Goal: Navigation & Orientation: Understand site structure

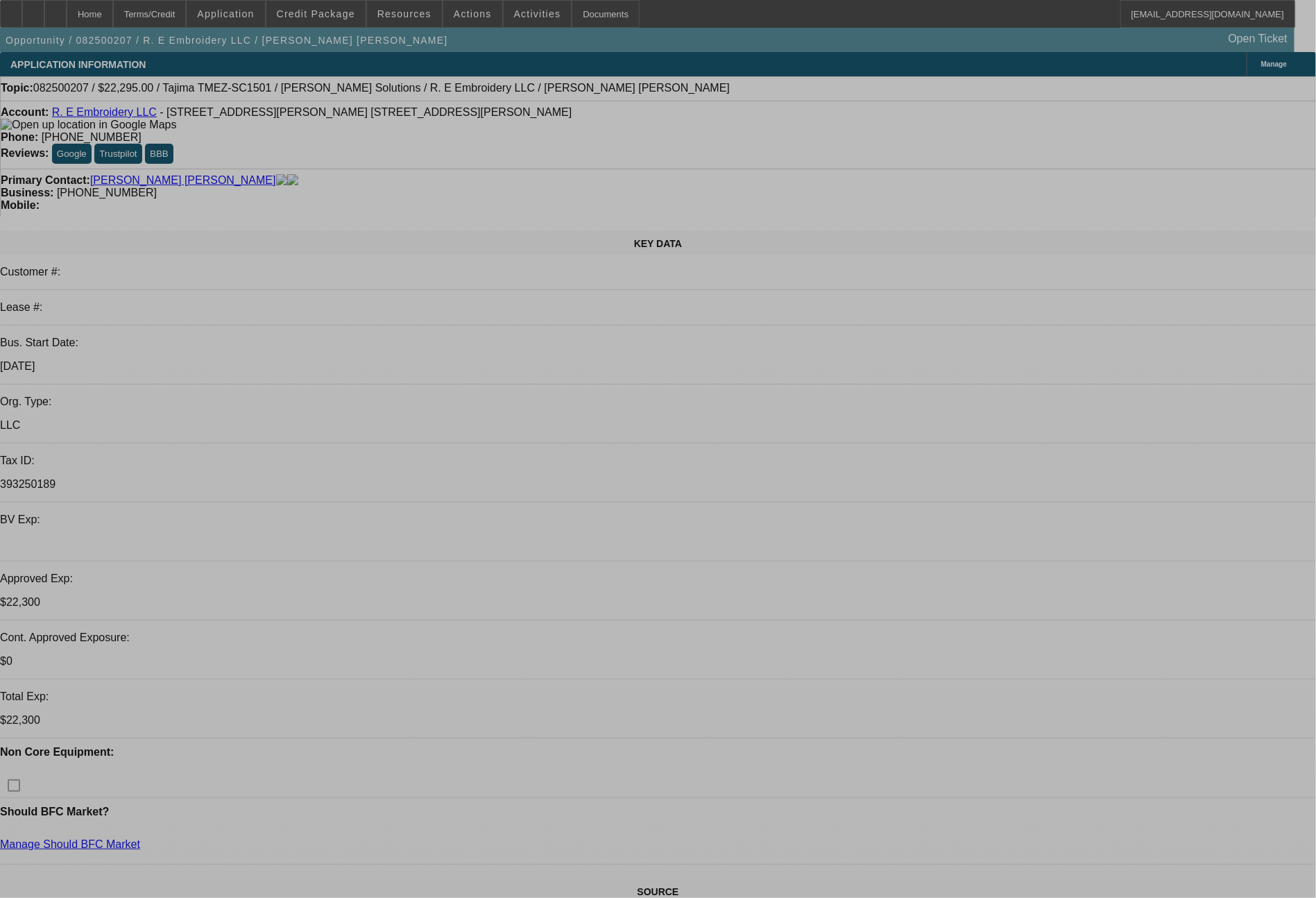
select select "0"
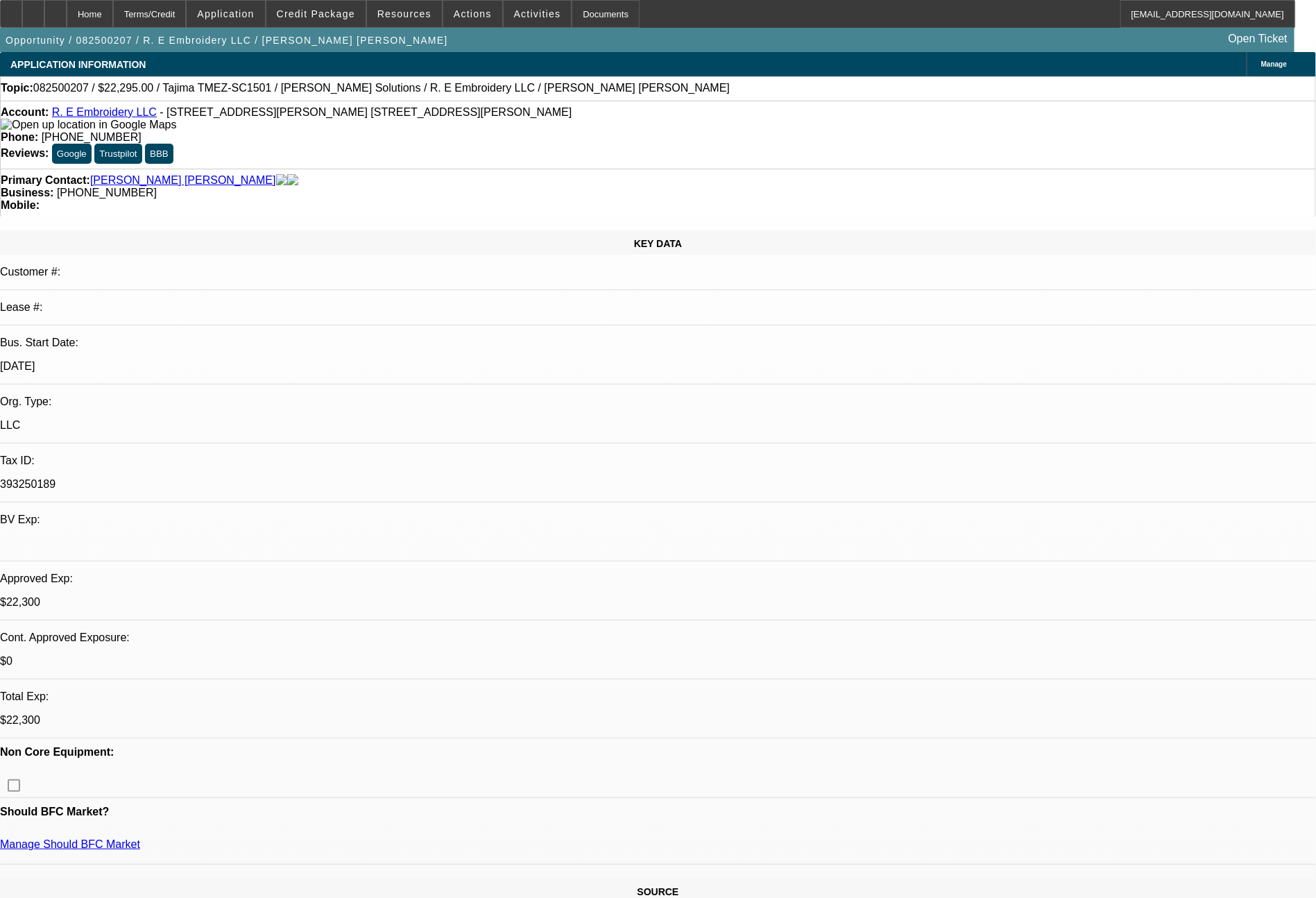
select select "2"
select select "0"
select select "6"
select select "0"
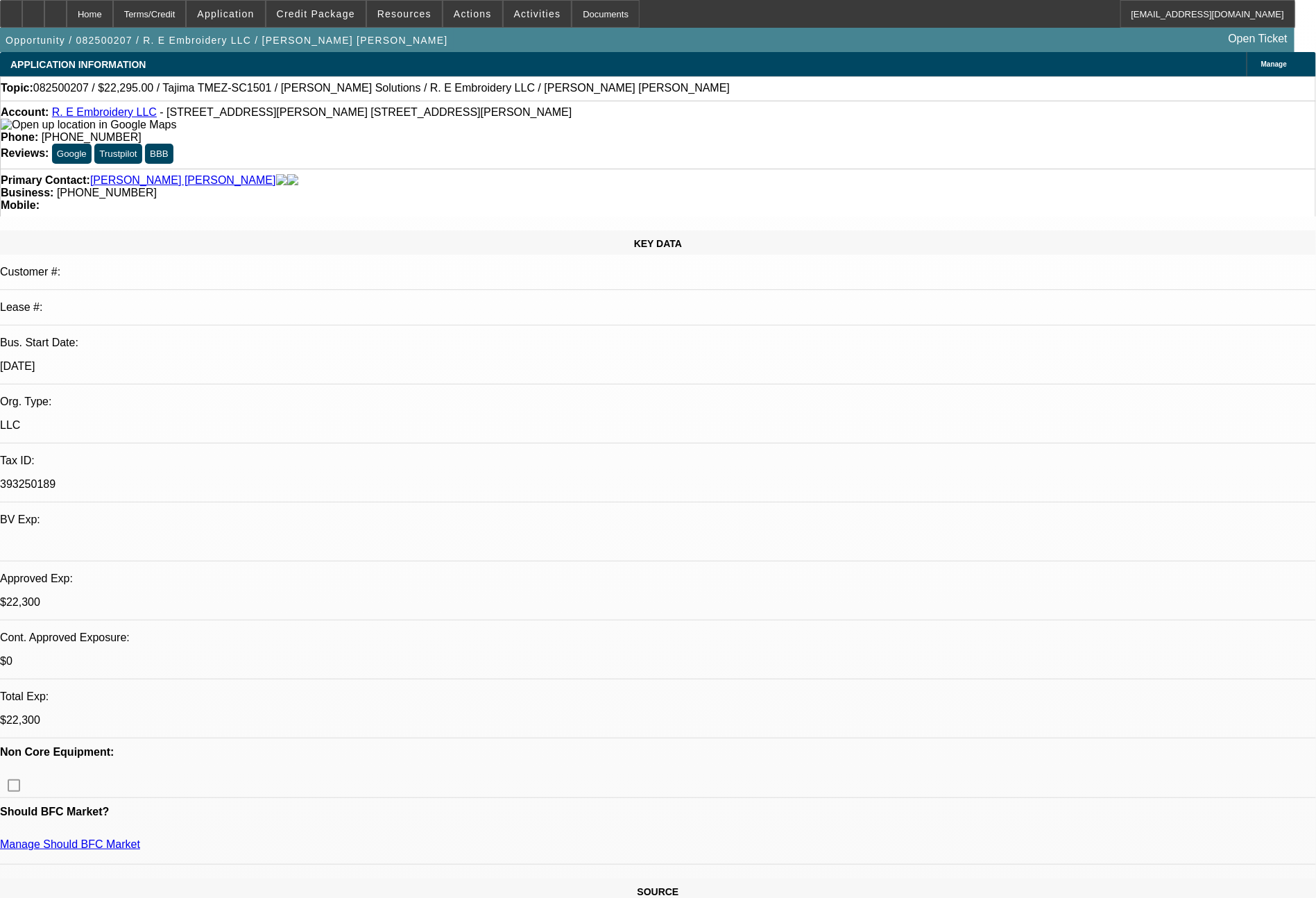
select select "2"
select select "0"
select select "6"
select select "0"
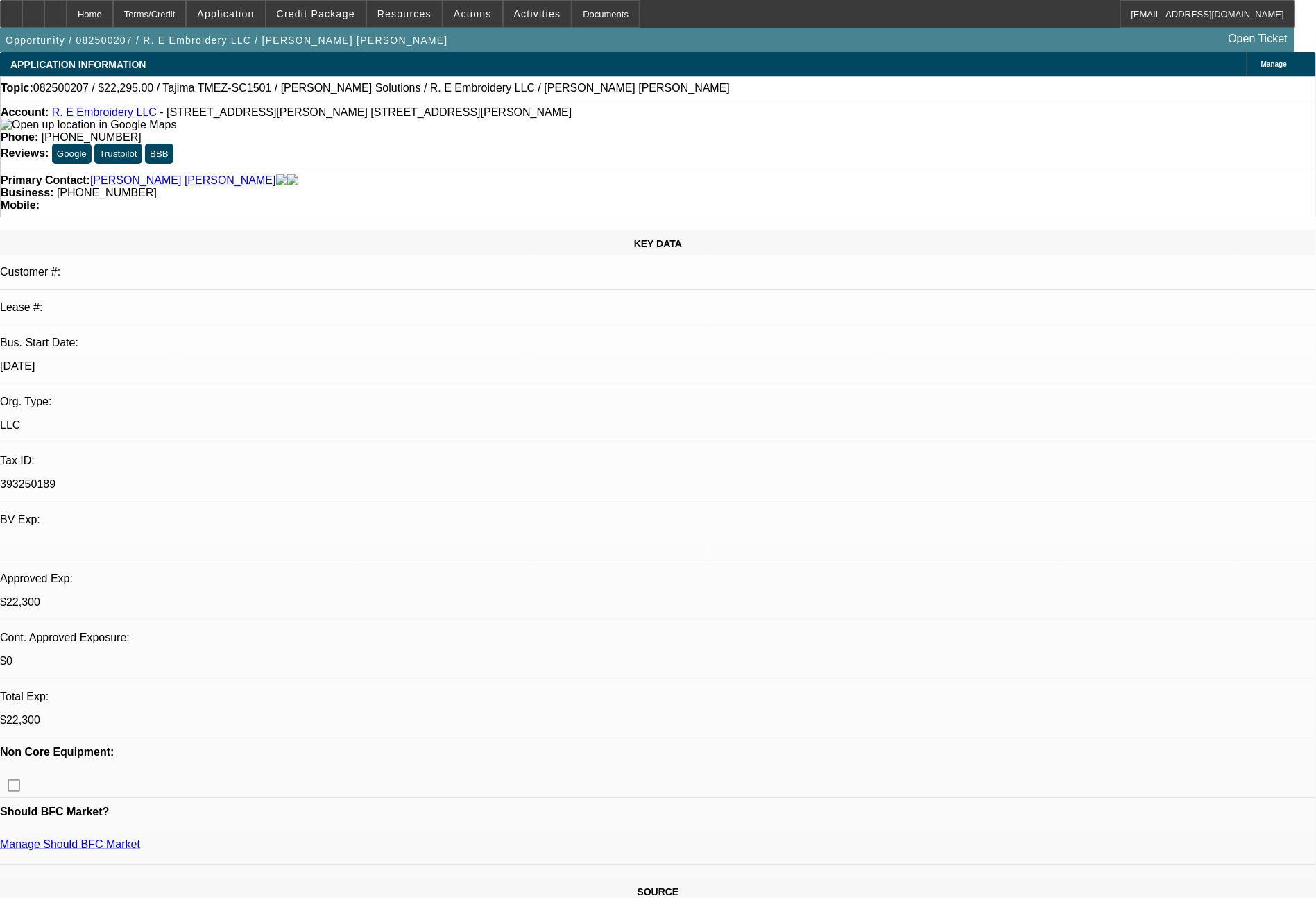
select select "2"
select select "0"
select select "6"
select select "0"
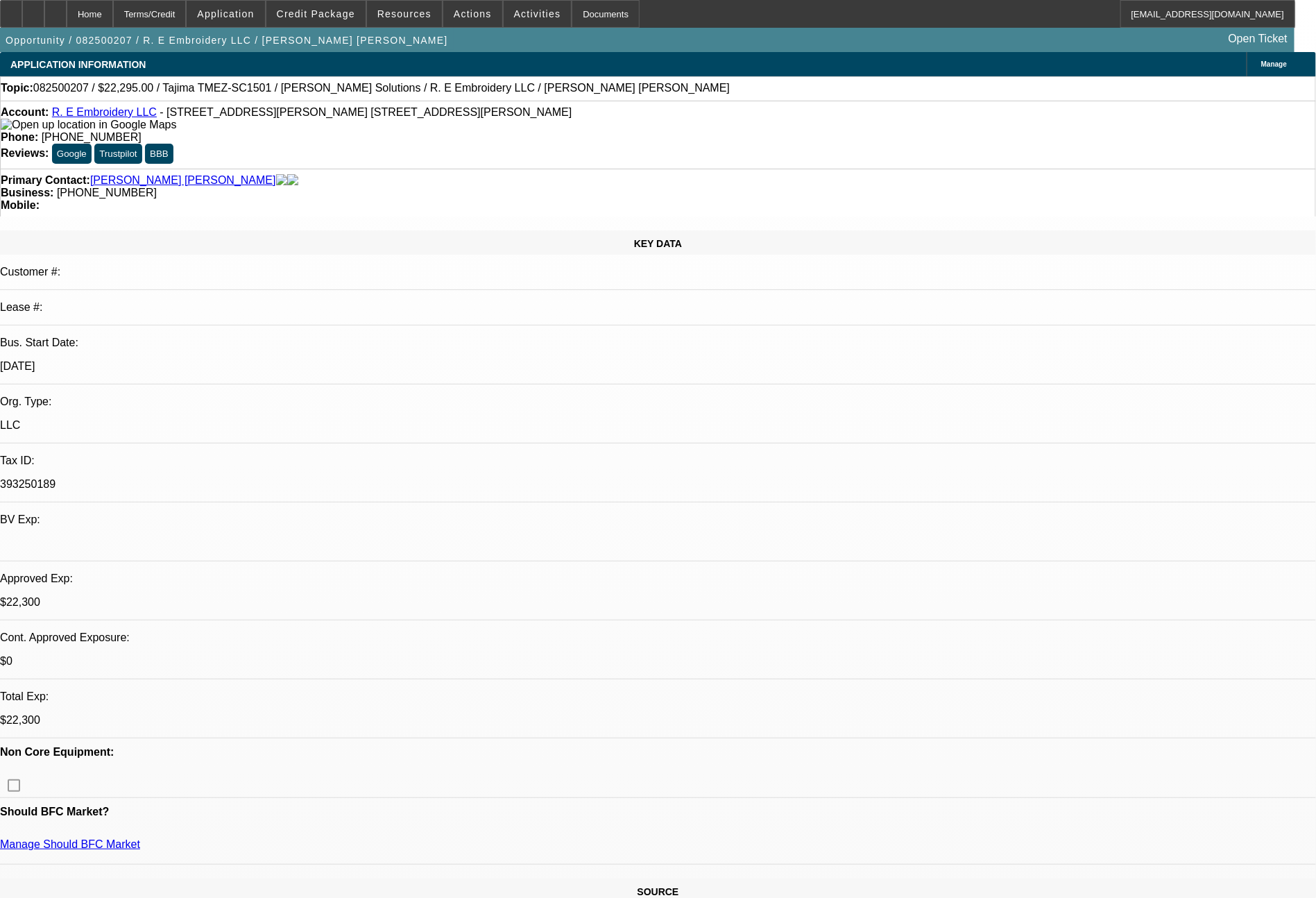
select select "2"
select select "0"
select select "6"
click at [471, 17] on span "Actions" at bounding box center [473, 14] width 39 height 11
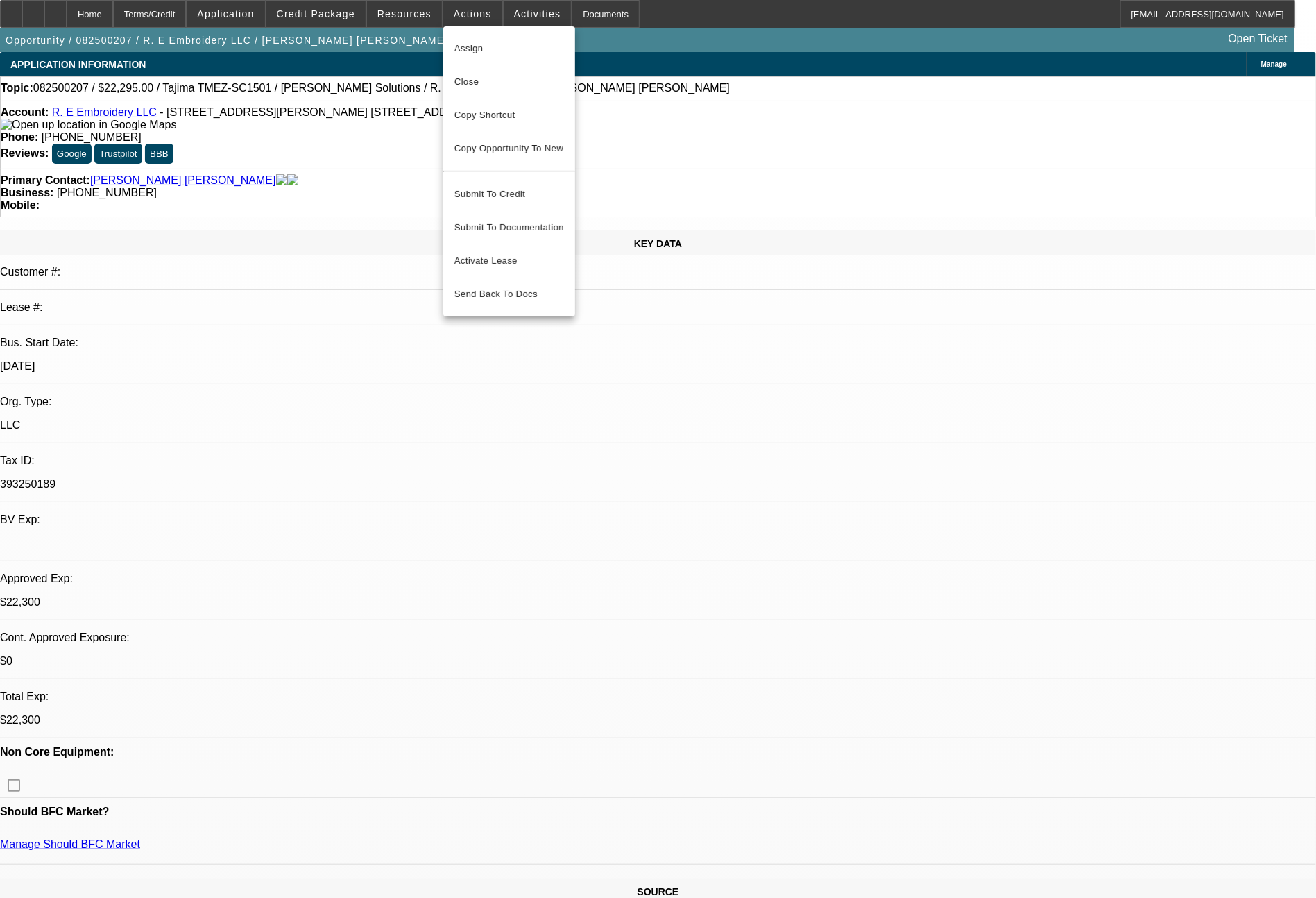
click at [520, 10] on div at bounding box center [658, 449] width 1316 height 898
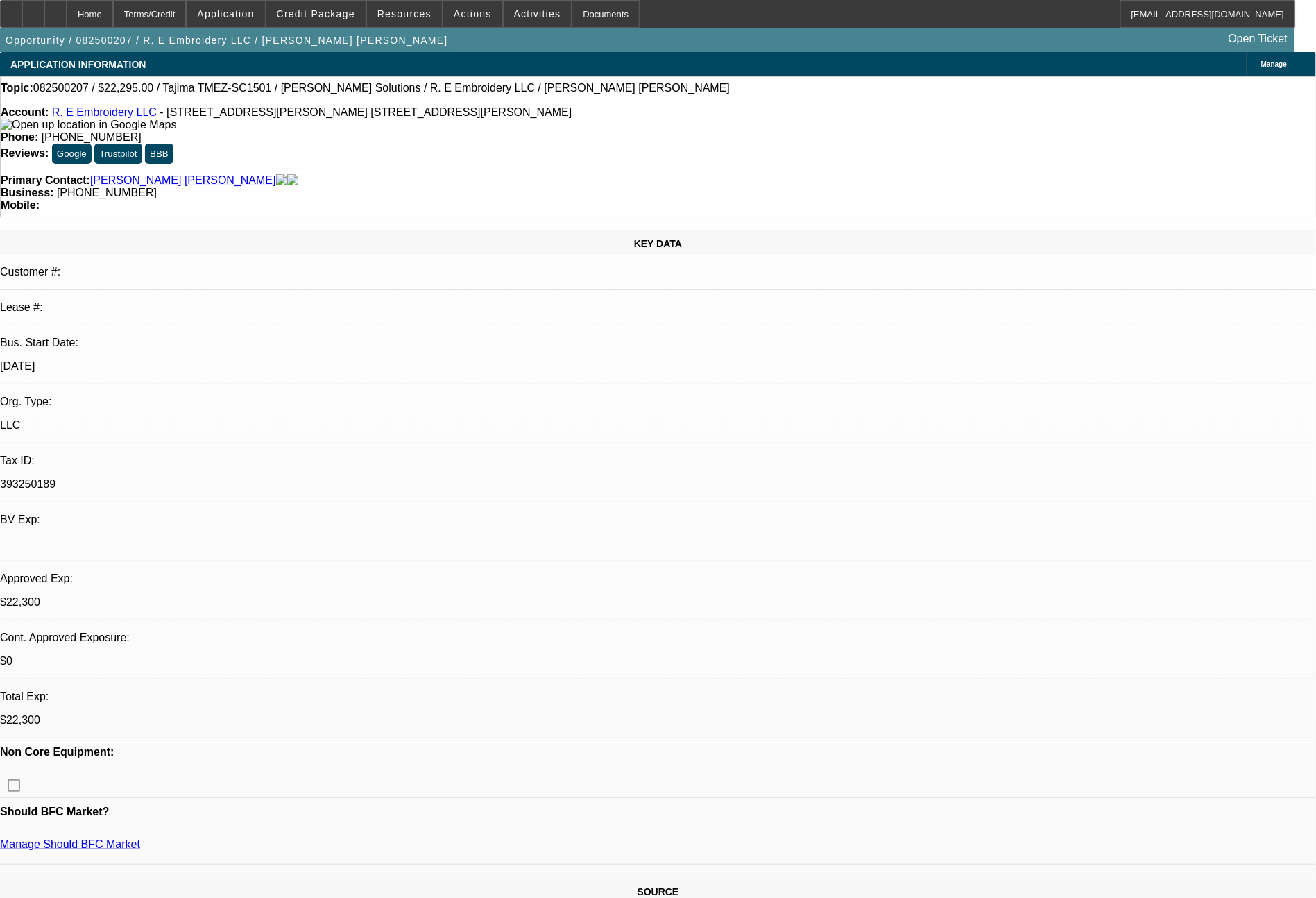
click at [520, 10] on span "Activities" at bounding box center [537, 14] width 47 height 11
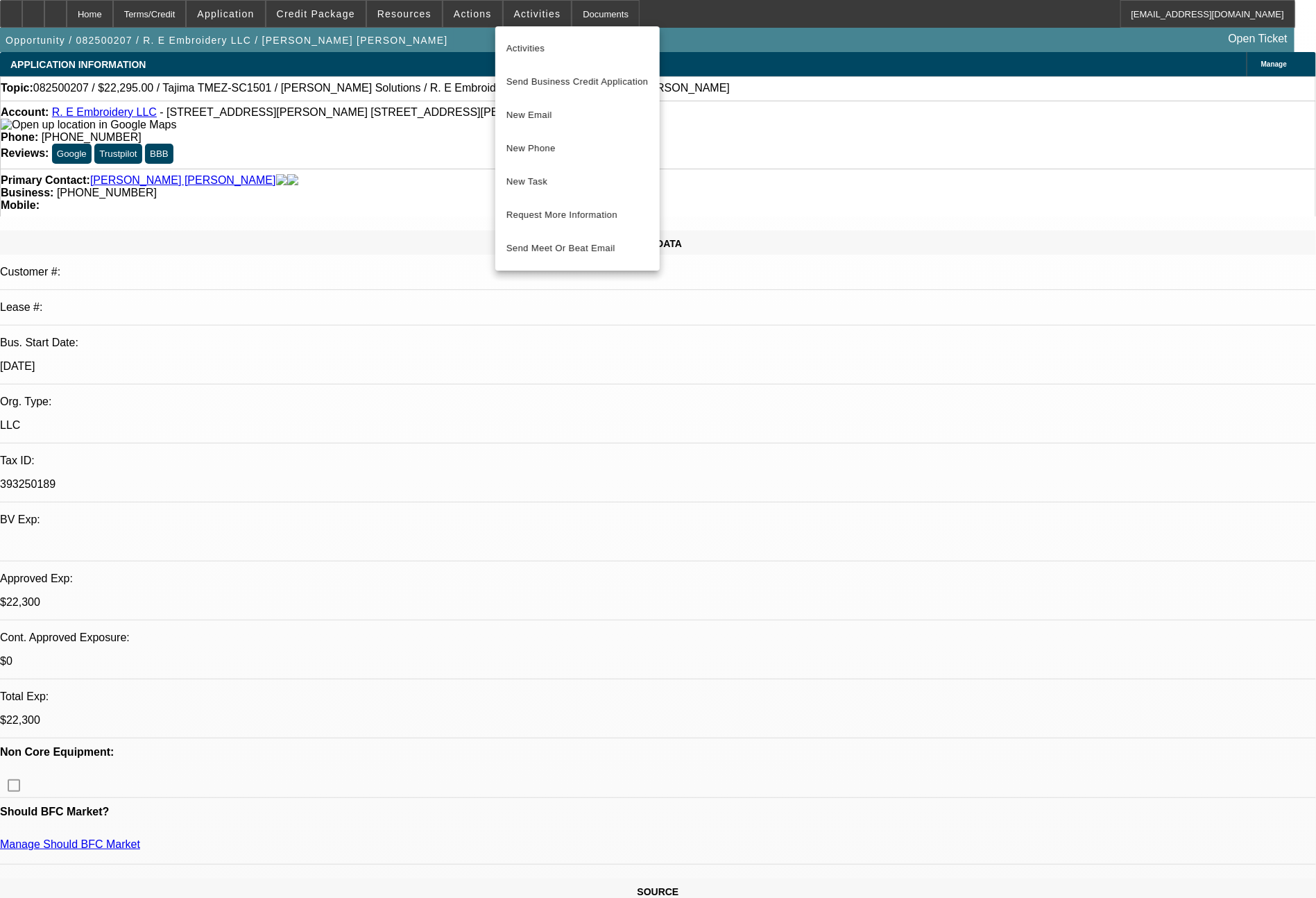
click at [582, 16] on div at bounding box center [658, 449] width 1316 height 898
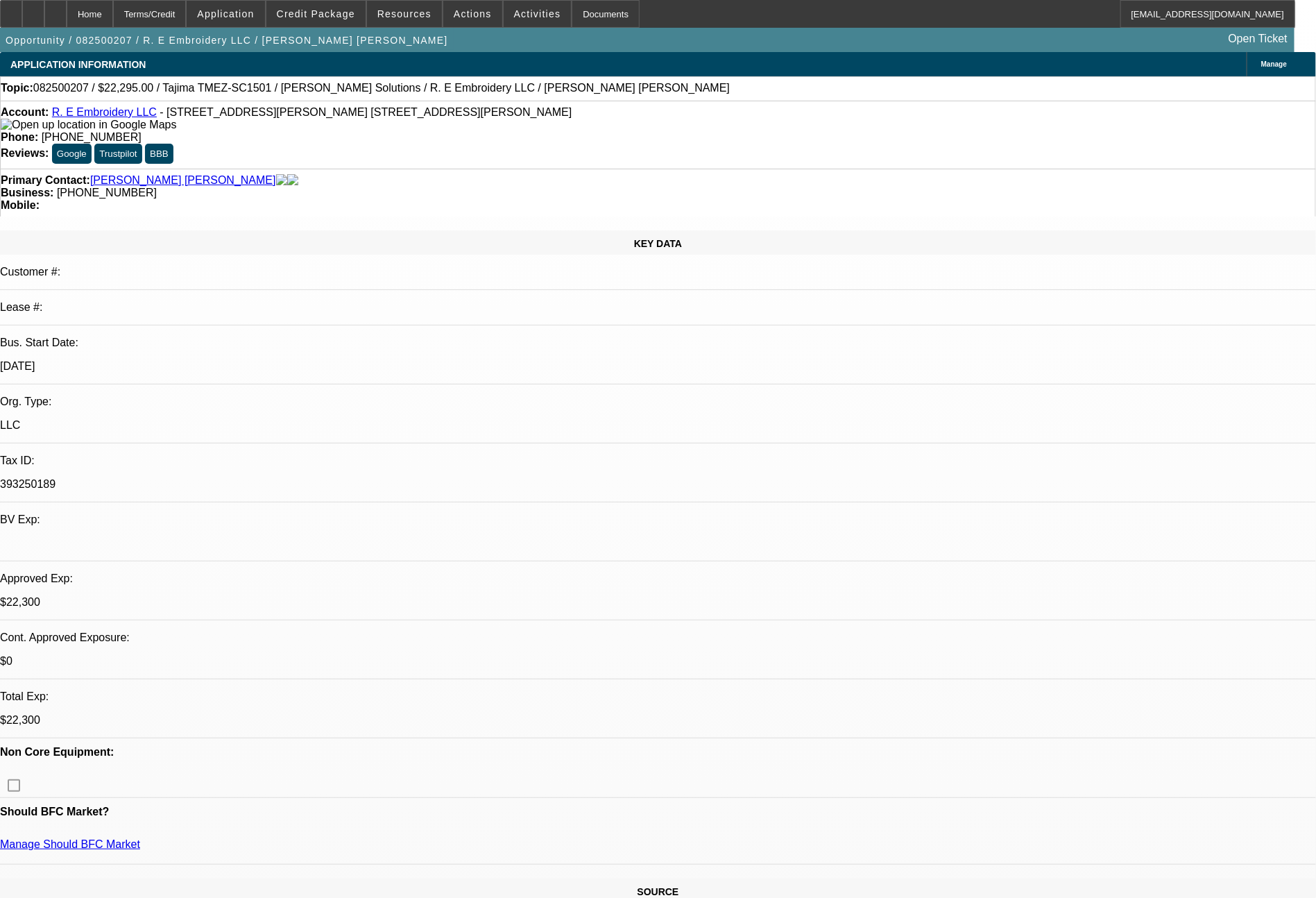
click at [582, 16] on div "Documents" at bounding box center [605, 14] width 68 height 28
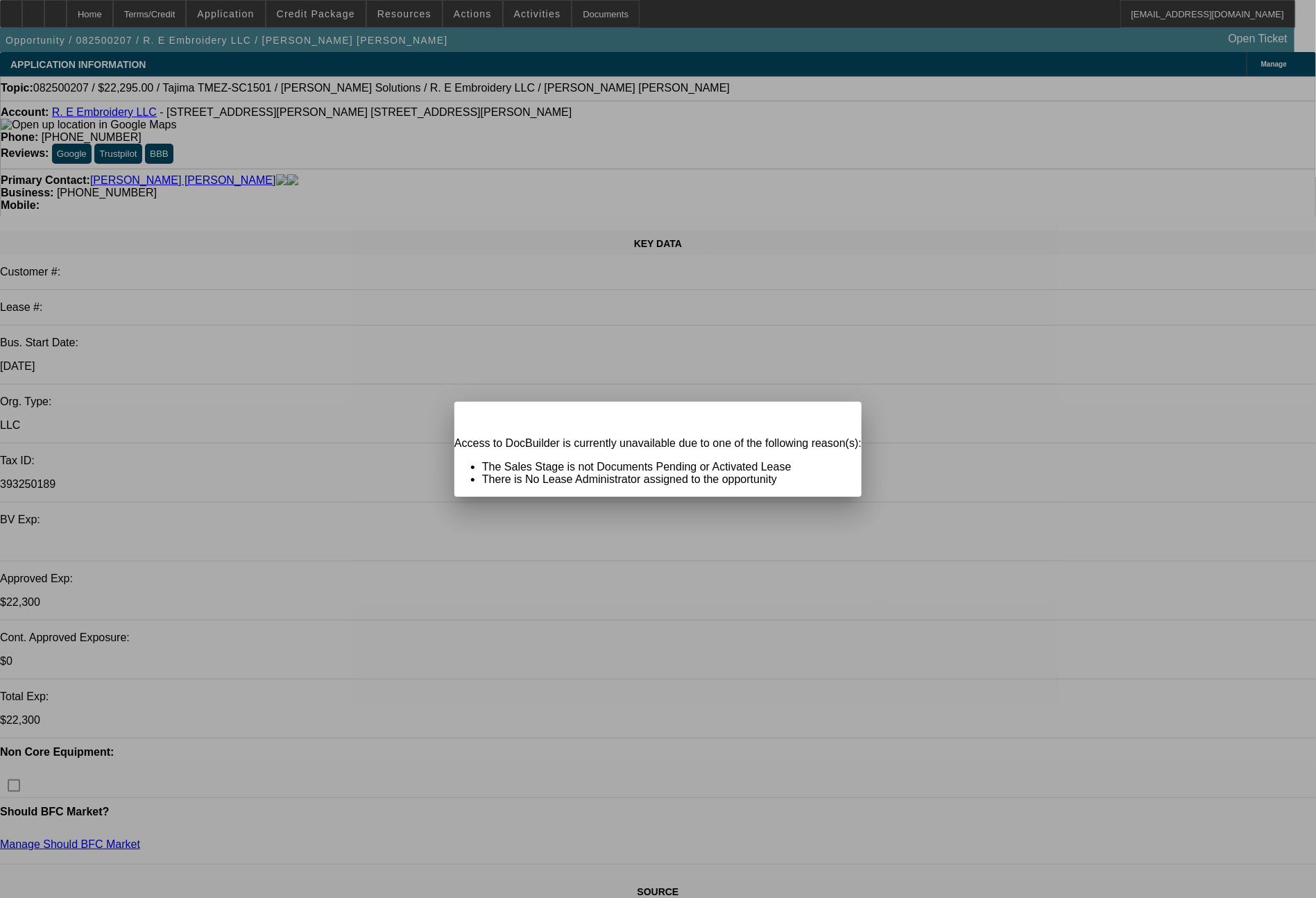
click at [835, 417] on span "Close" at bounding box center [844, 414] width 18 height 7
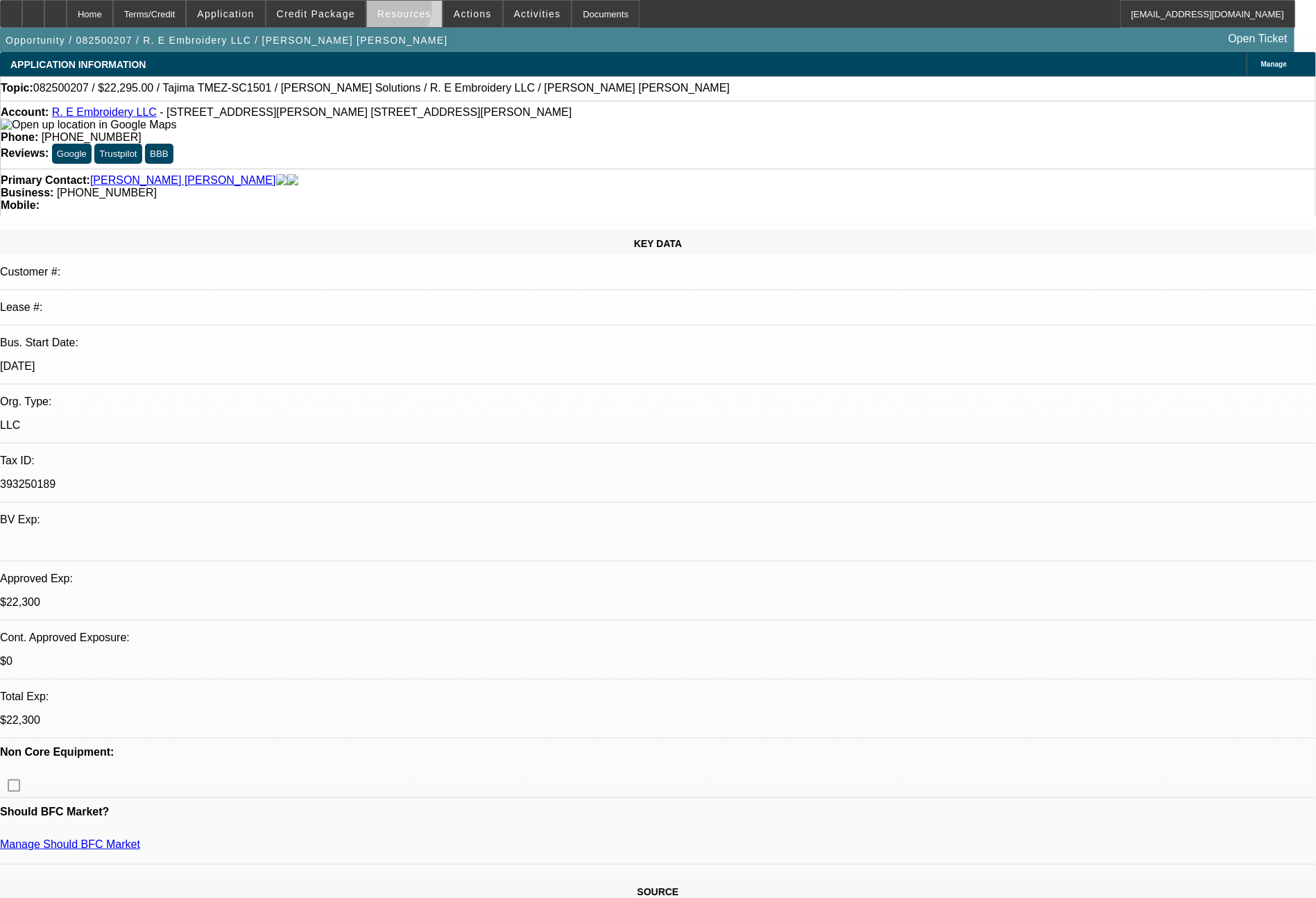
click at [404, 13] on span "Resources" at bounding box center [404, 14] width 54 height 11
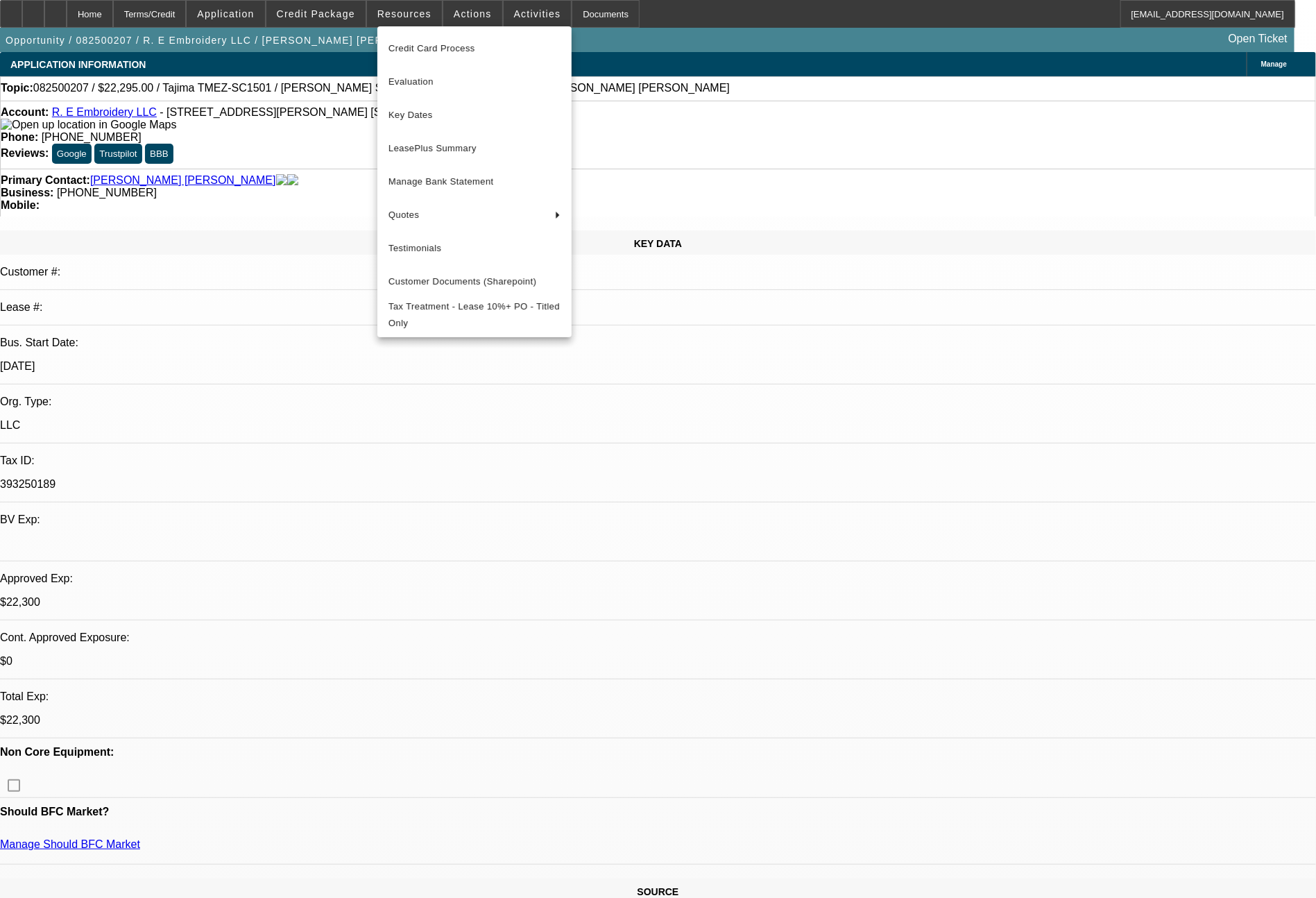
click at [258, 15] on div at bounding box center [658, 449] width 1316 height 898
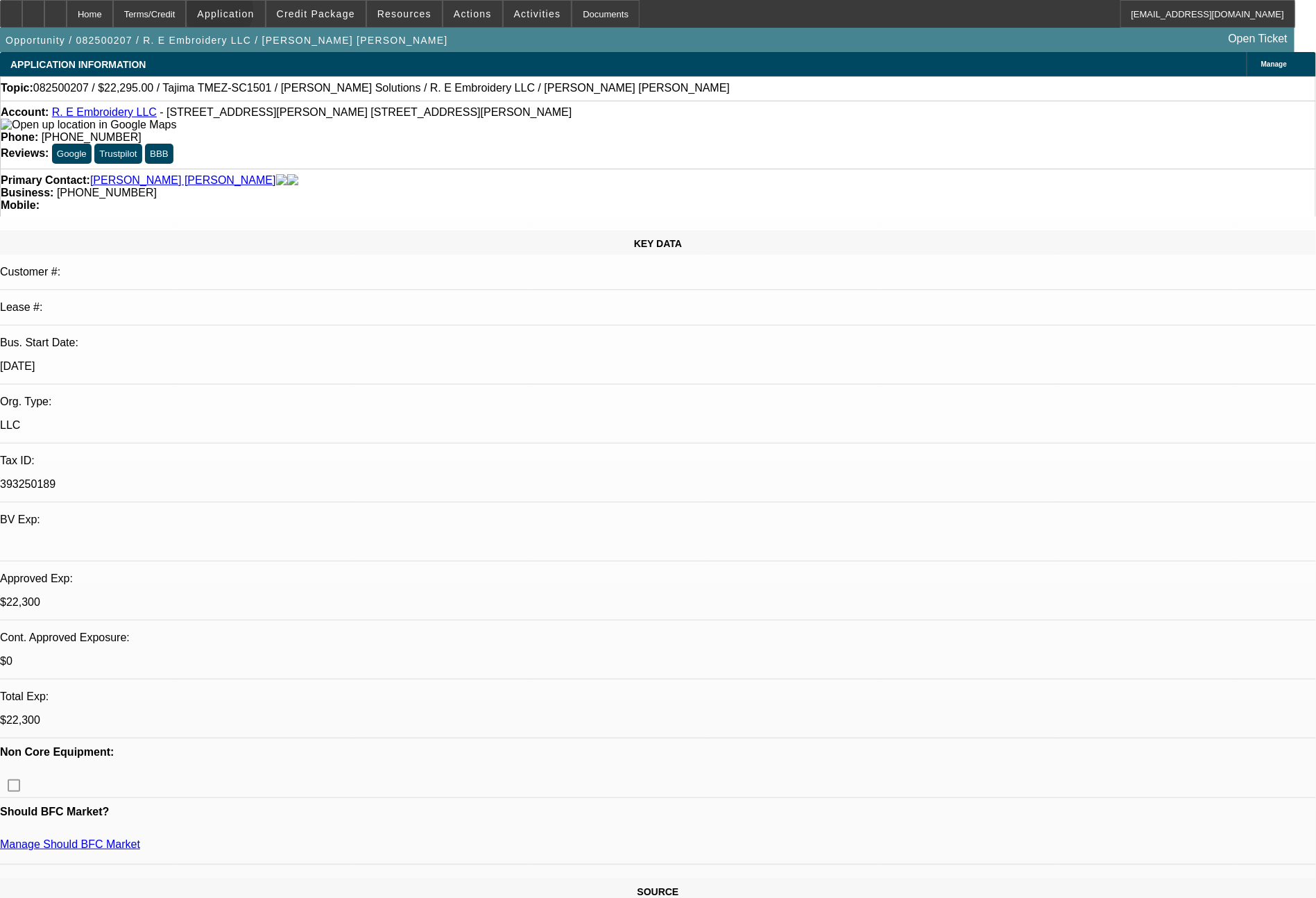
click at [254, 15] on span "Application" at bounding box center [226, 14] width 57 height 11
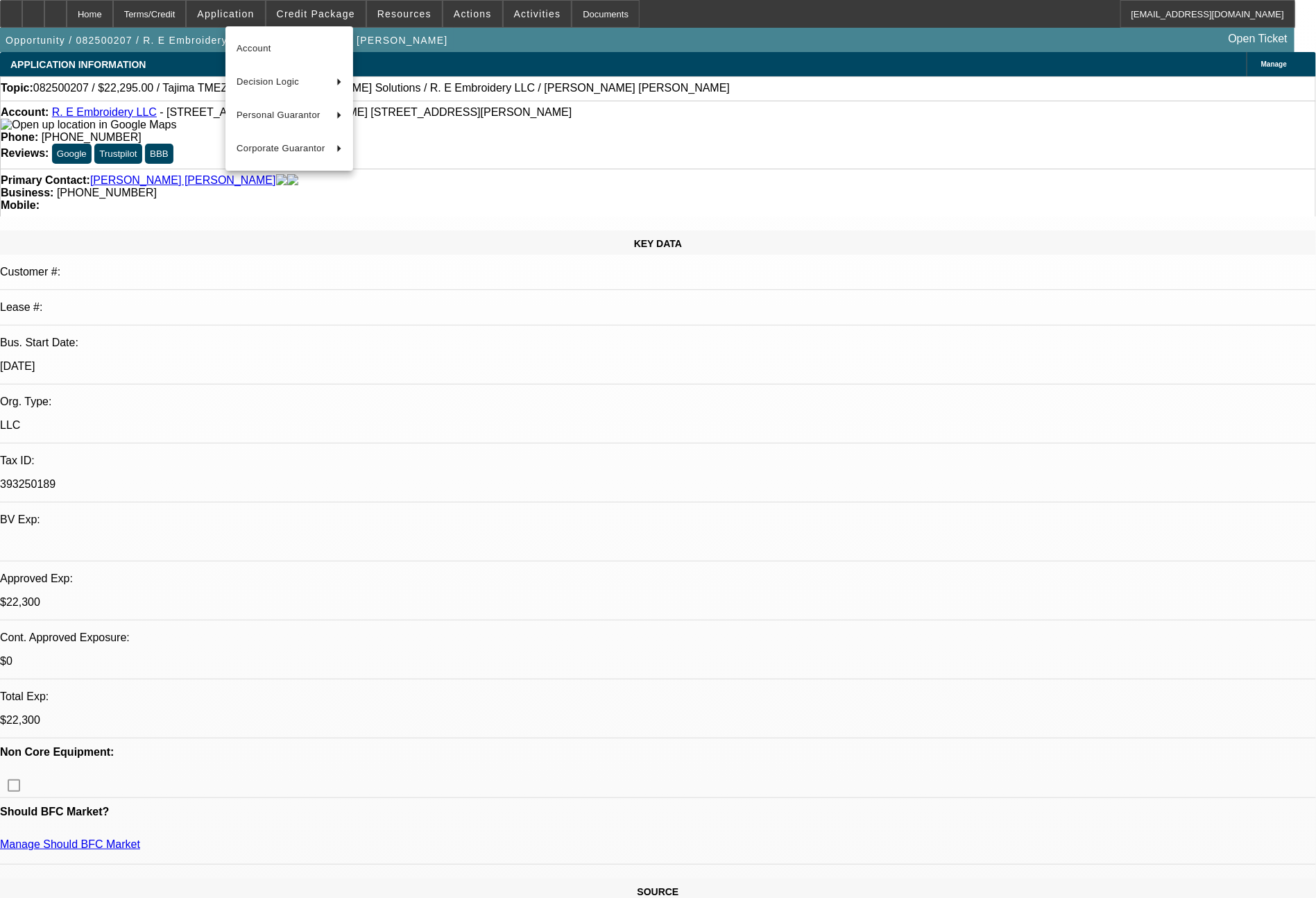
click at [517, 18] on div at bounding box center [658, 449] width 1316 height 898
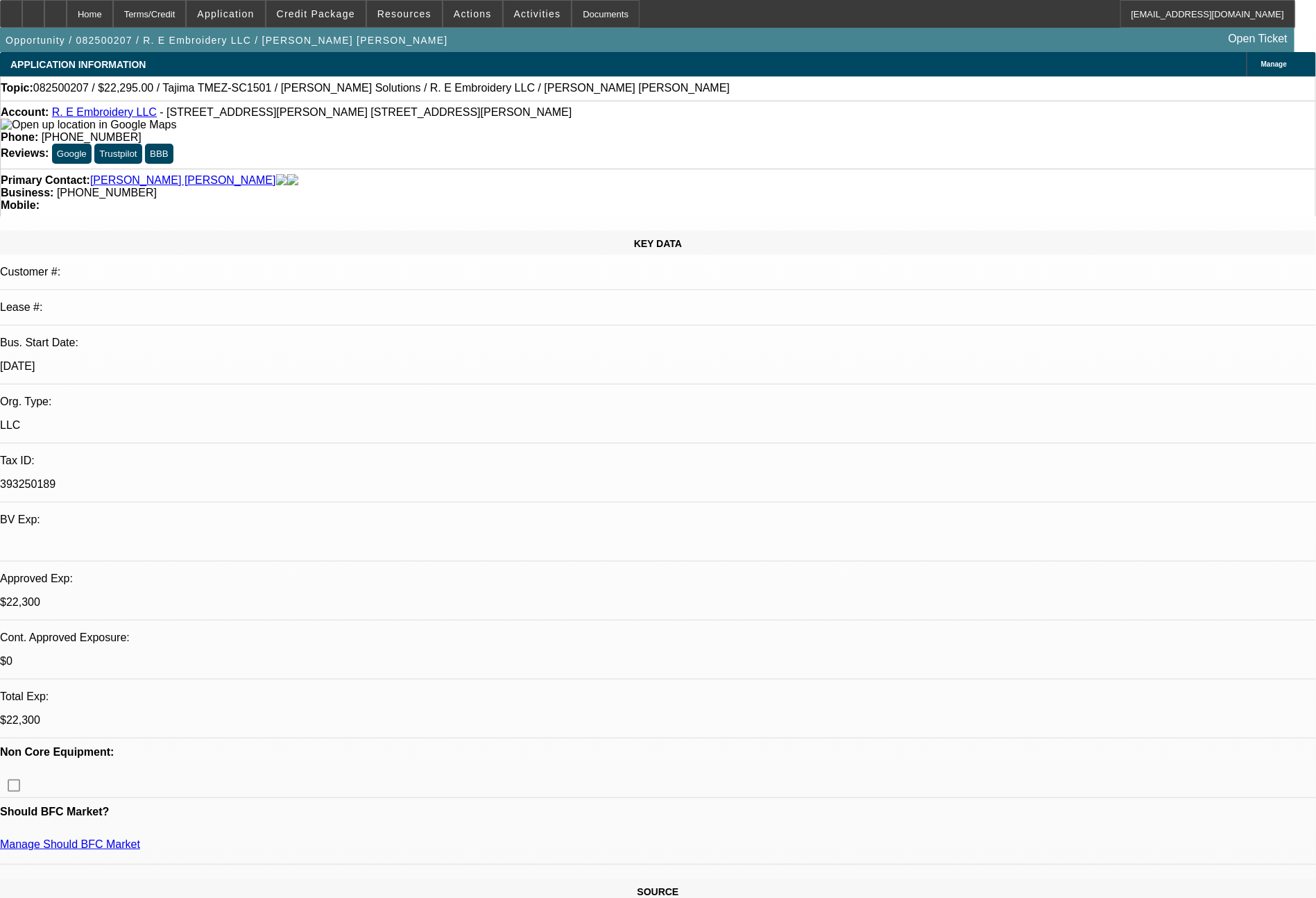
click at [517, 18] on span "Activities" at bounding box center [537, 14] width 47 height 11
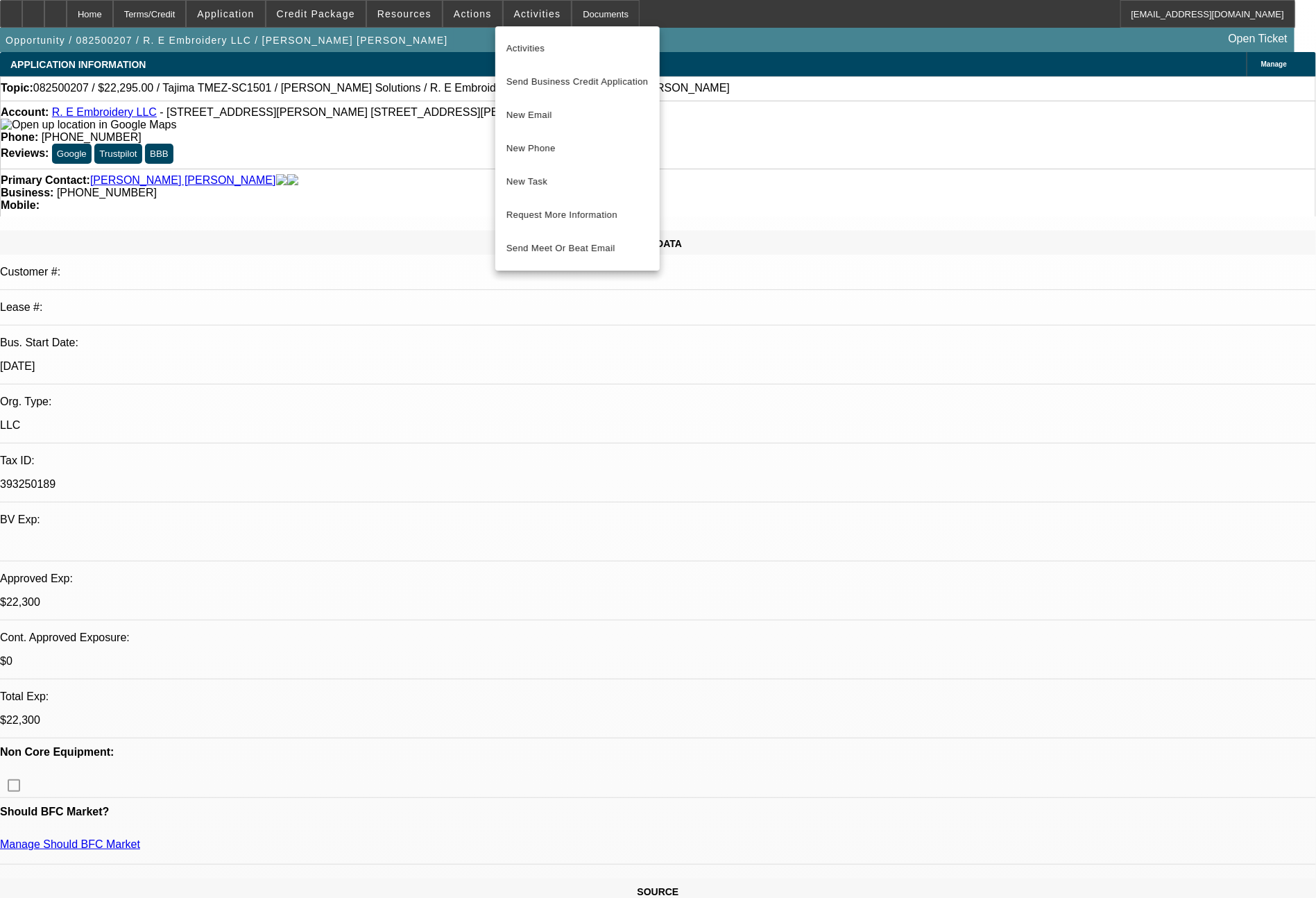
click at [203, 18] on div at bounding box center [658, 449] width 1316 height 898
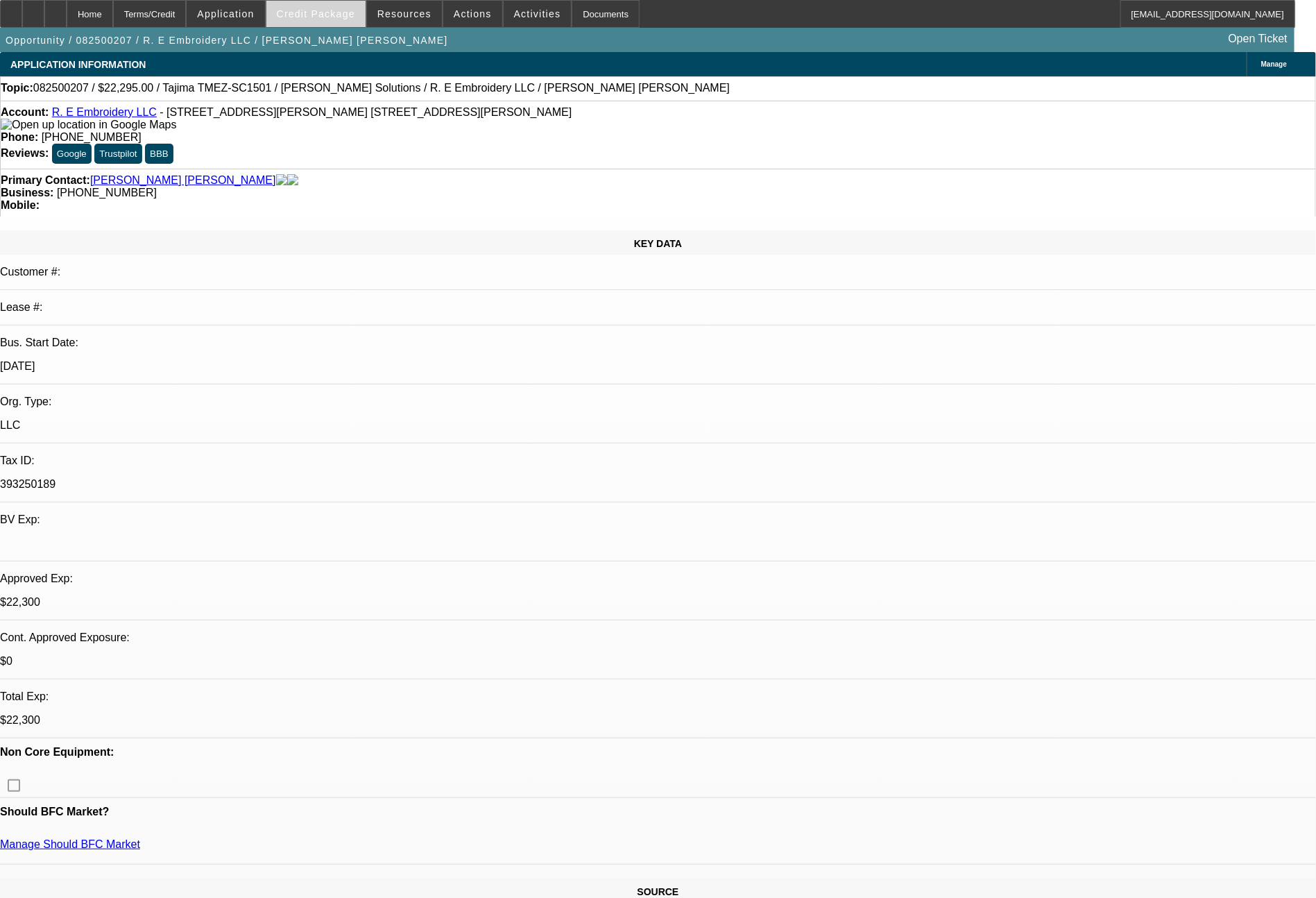
click at [331, 21] on span at bounding box center [315, 14] width 99 height 33
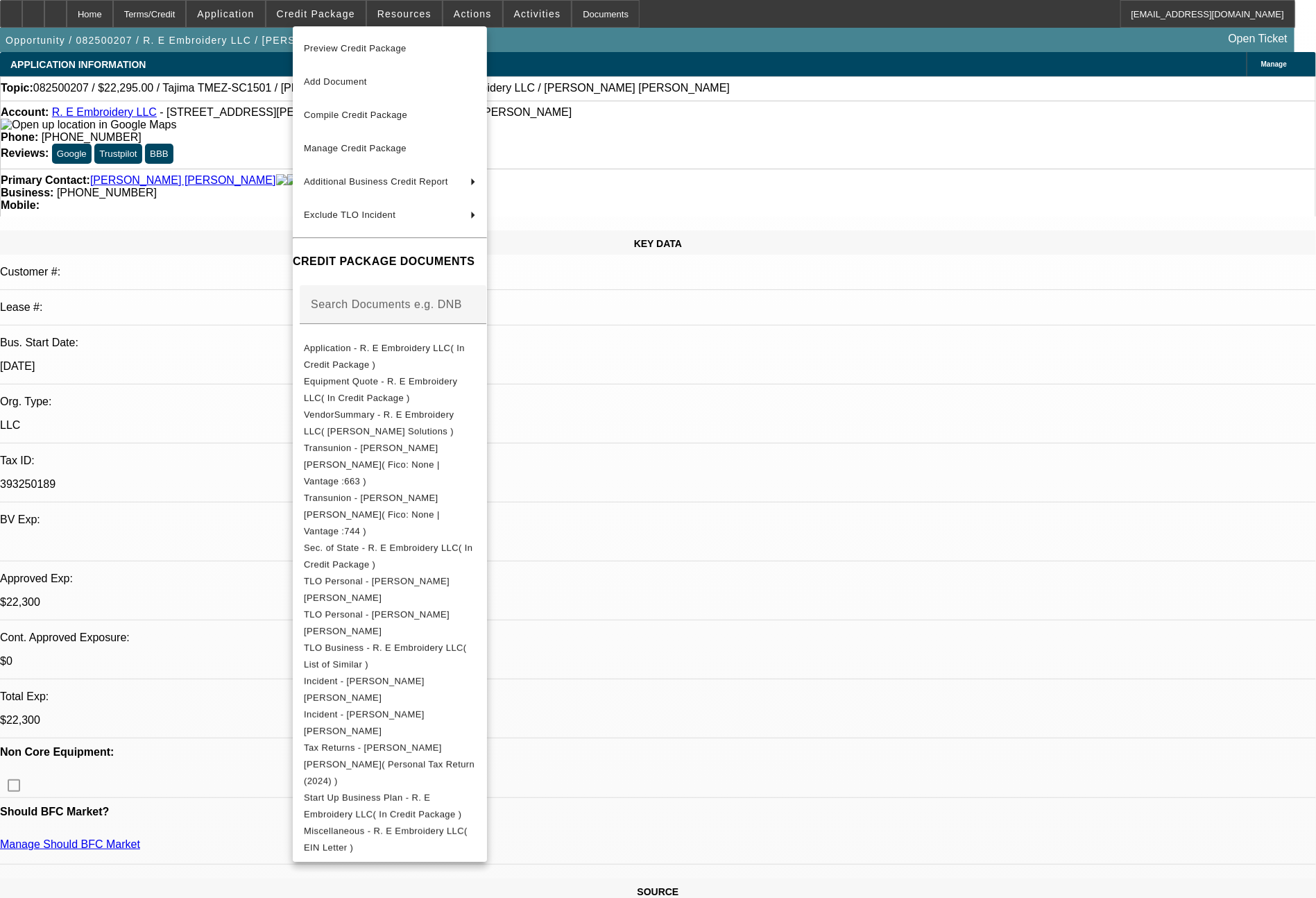
click at [408, 24] on div at bounding box center [658, 449] width 1316 height 898
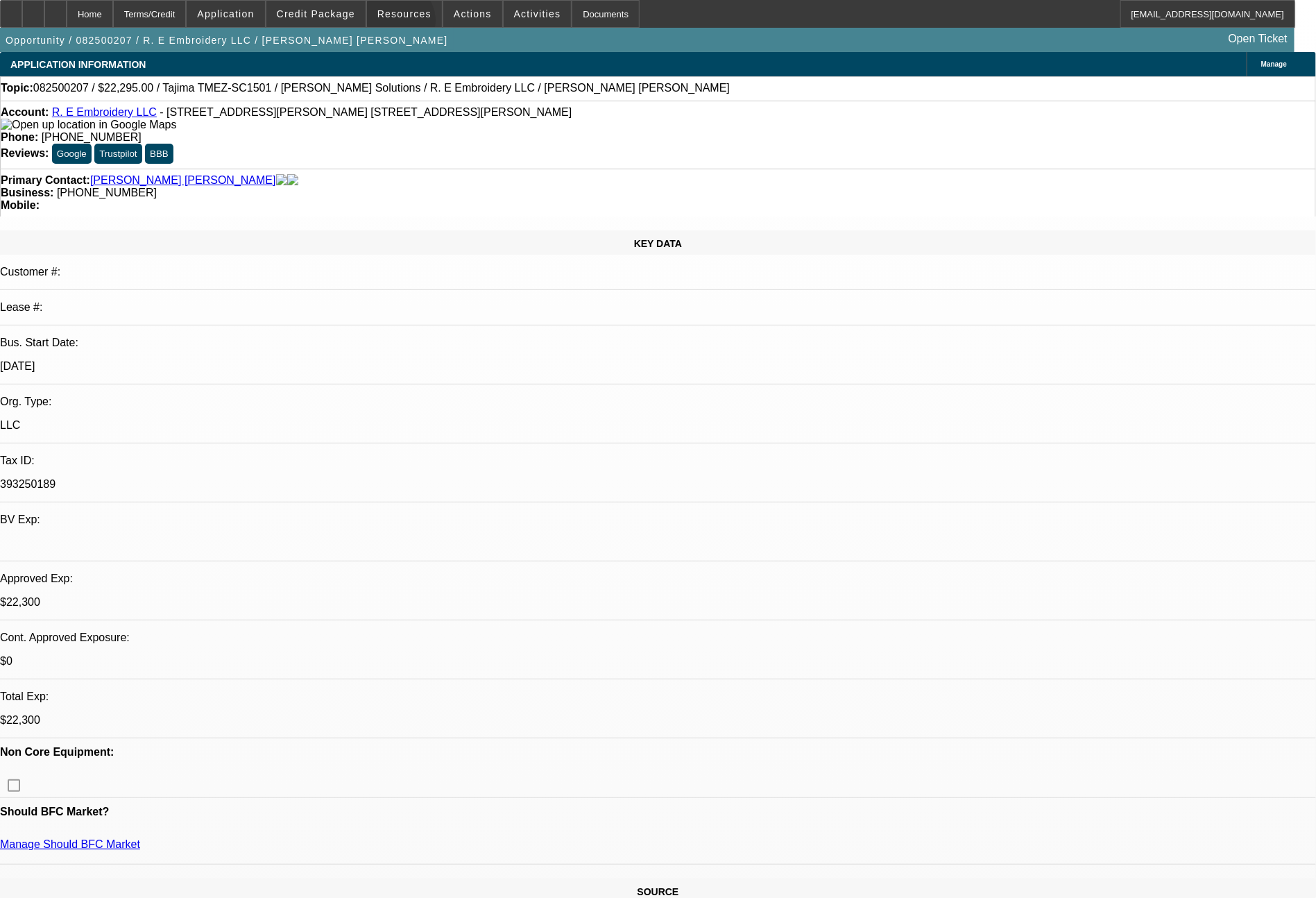
click at [408, 24] on span at bounding box center [404, 14] width 75 height 33
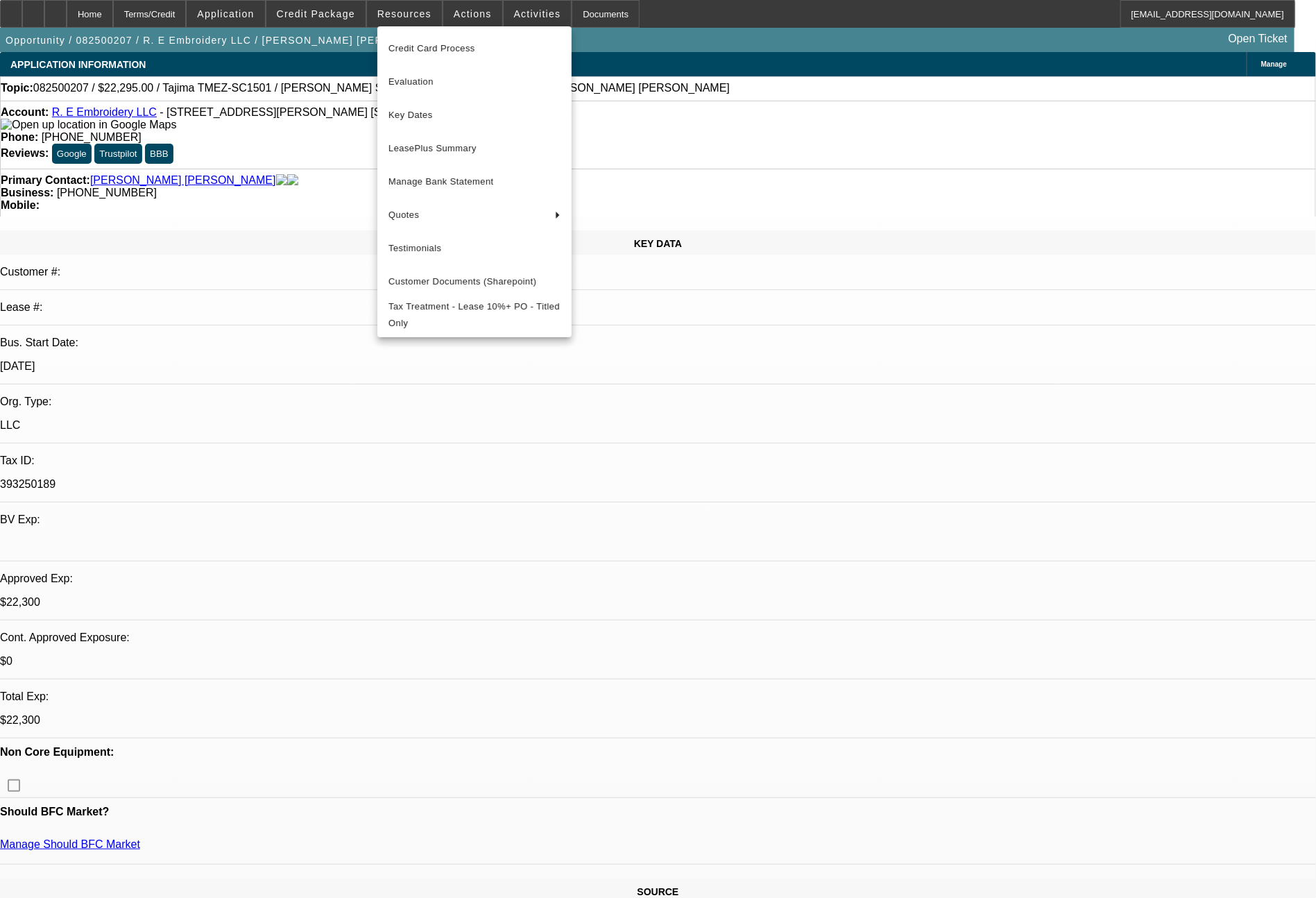
click at [454, 24] on div at bounding box center [658, 449] width 1316 height 898
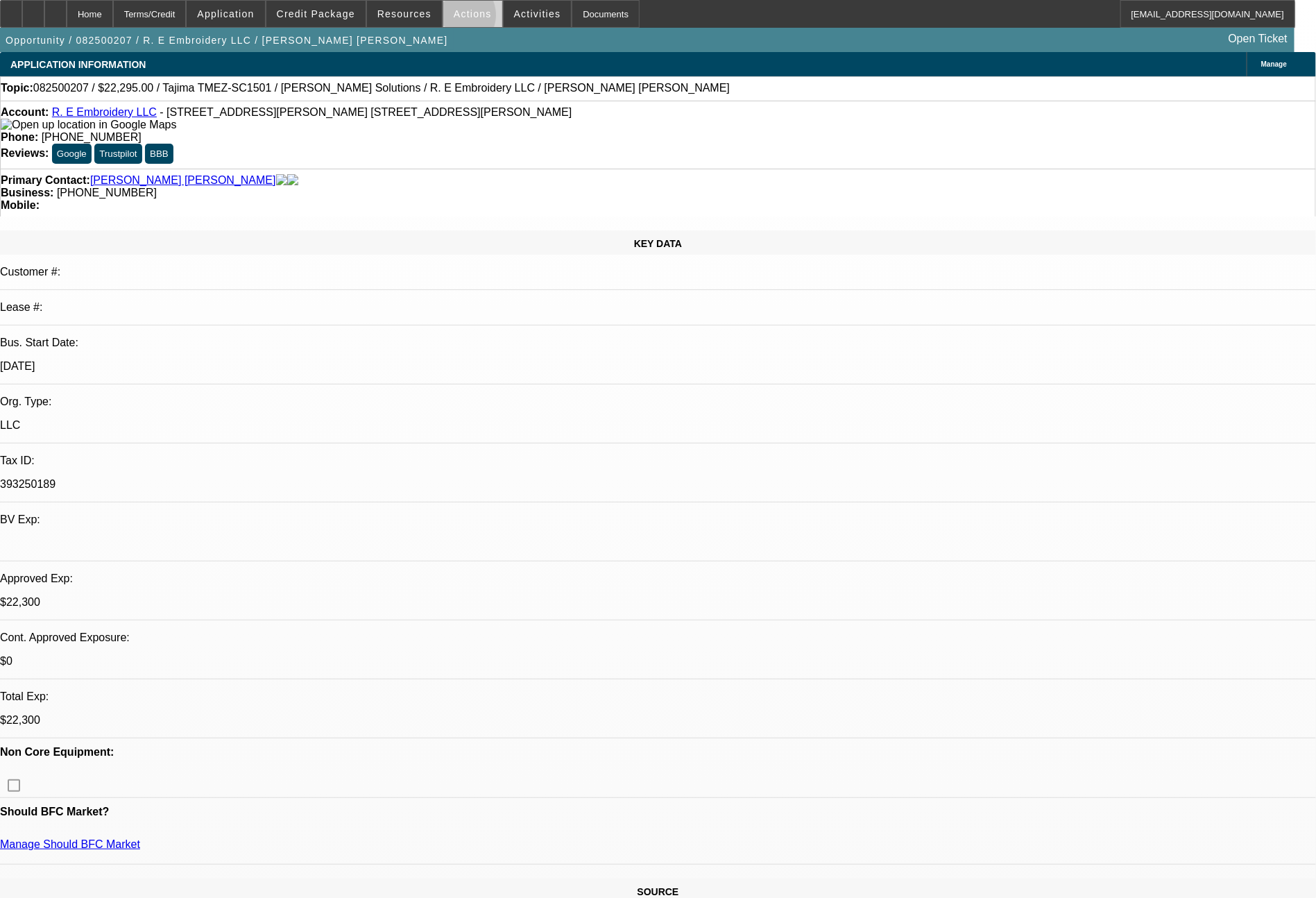
click at [456, 18] on span "Actions" at bounding box center [473, 14] width 39 height 11
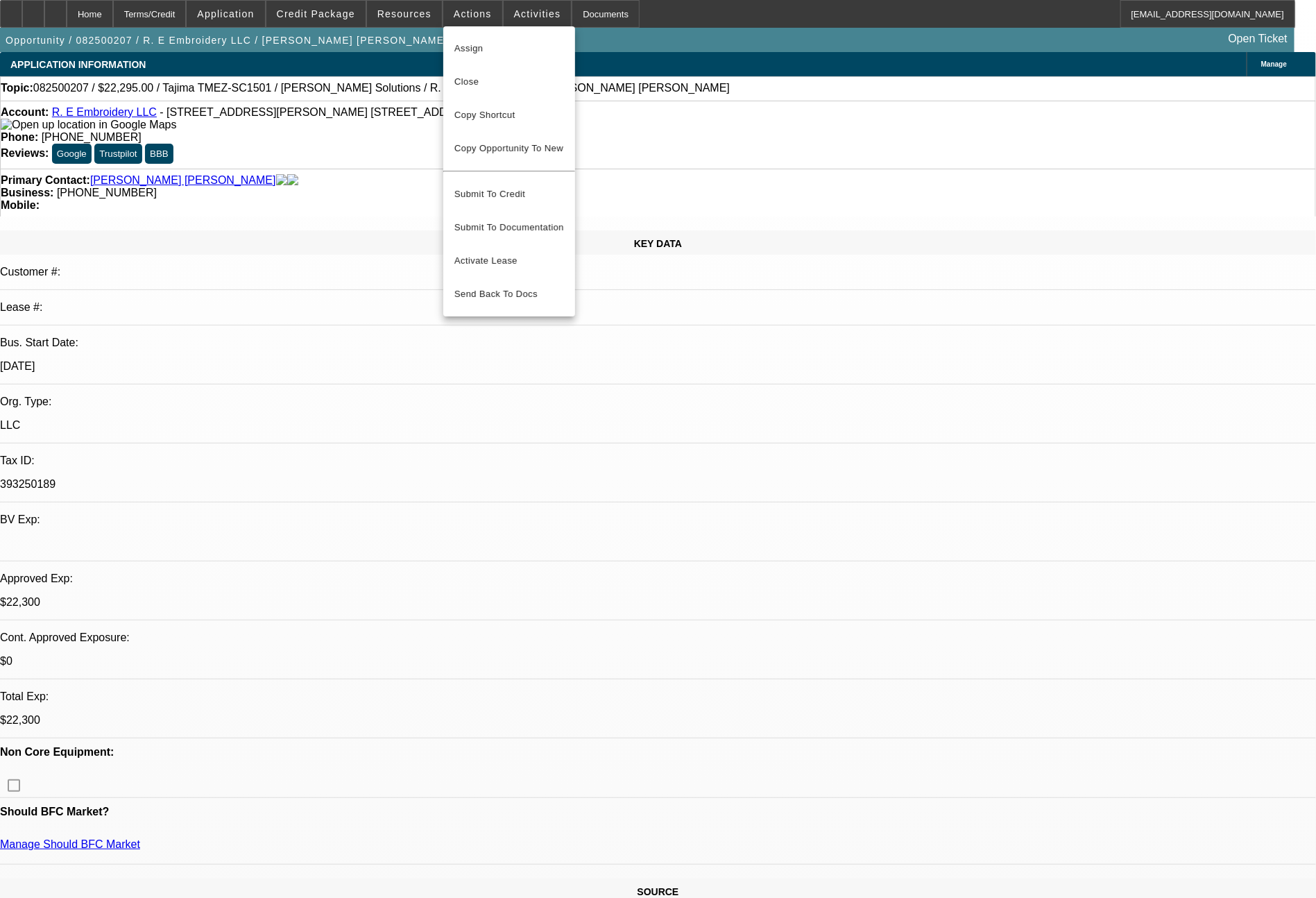
click at [517, 13] on div at bounding box center [658, 449] width 1316 height 898
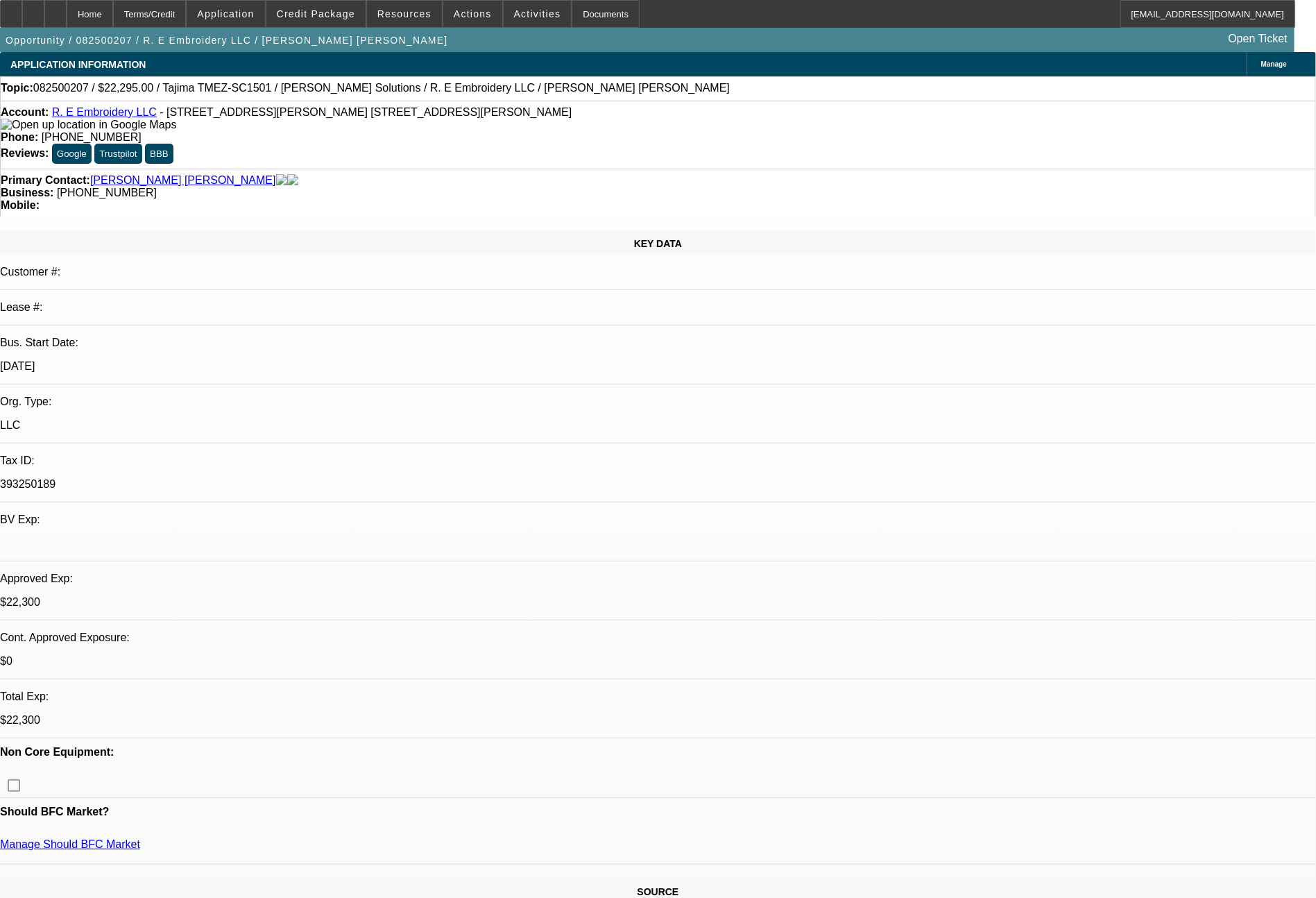
click at [517, 13] on span "Activities" at bounding box center [537, 14] width 47 height 11
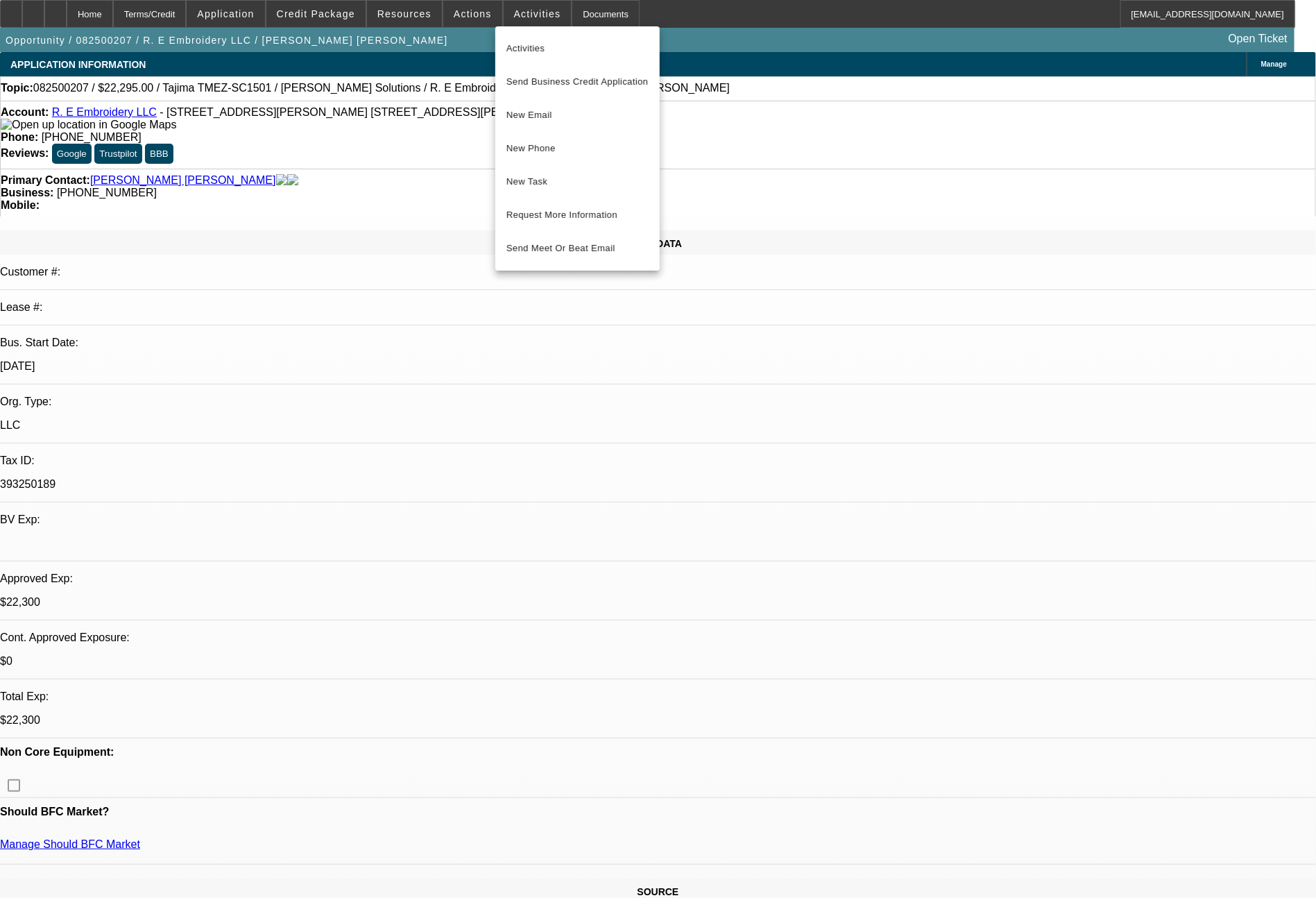
click at [59, 13] on div at bounding box center [658, 449] width 1316 height 898
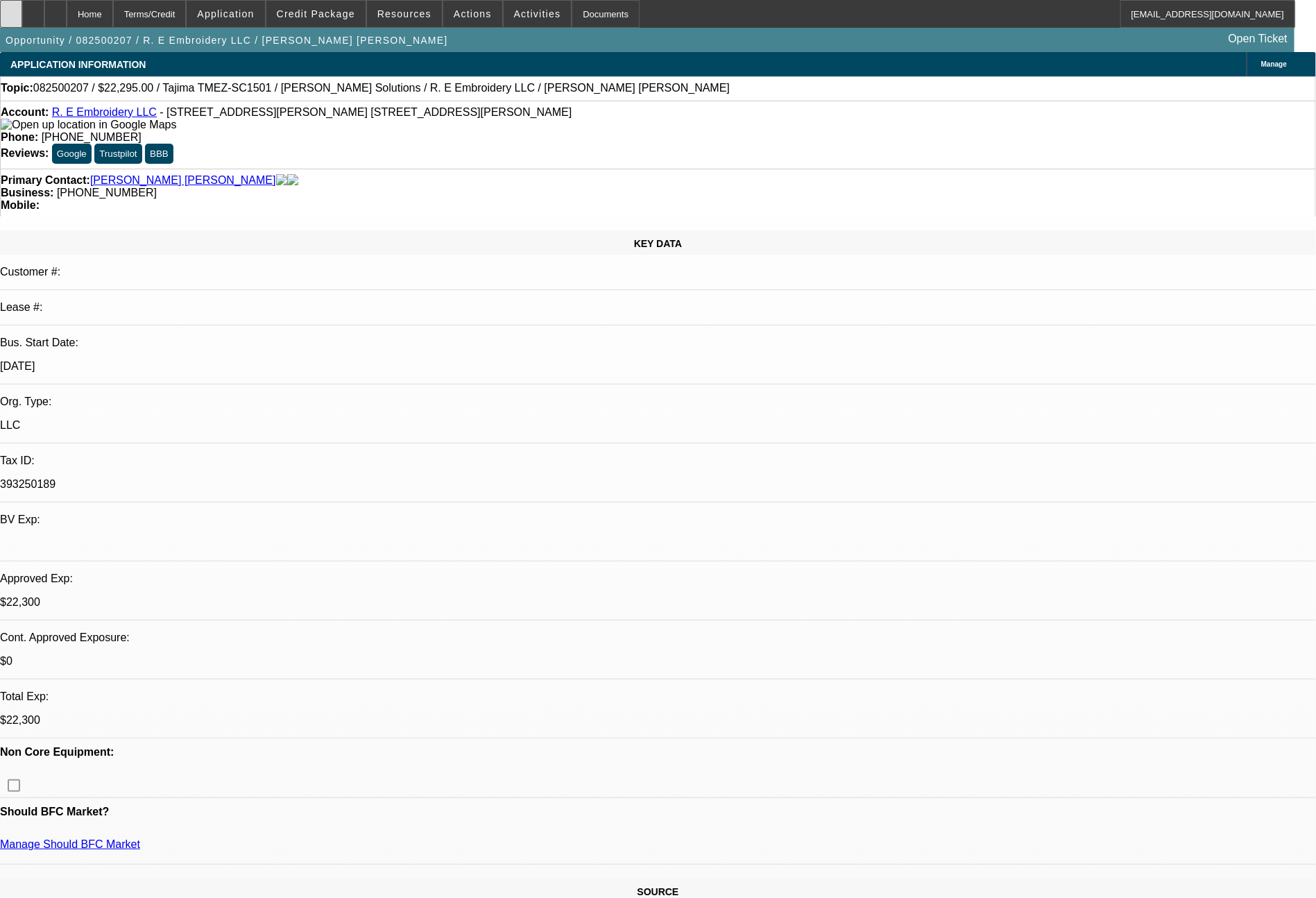
click at [22, 7] on div at bounding box center [11, 14] width 22 height 28
